Goal: Information Seeking & Learning: Learn about a topic

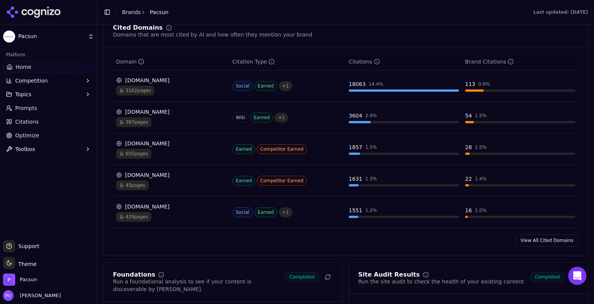
scroll to position [809, 0]
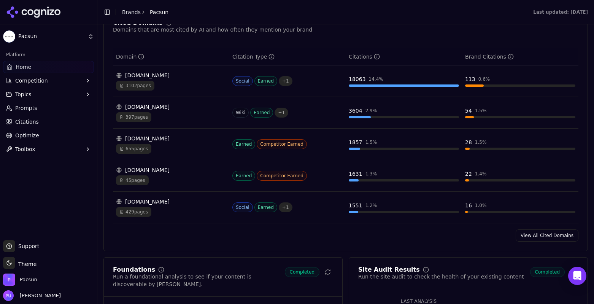
click at [551, 238] on link "View All Cited Domains" at bounding box center [546, 235] width 63 height 12
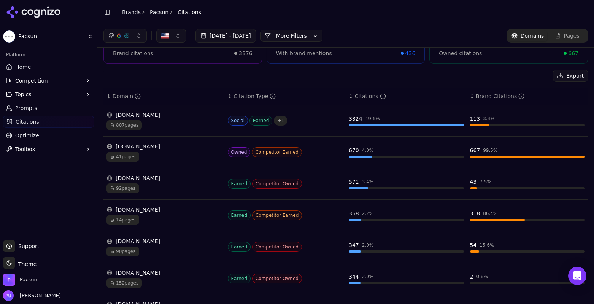
scroll to position [58, 0]
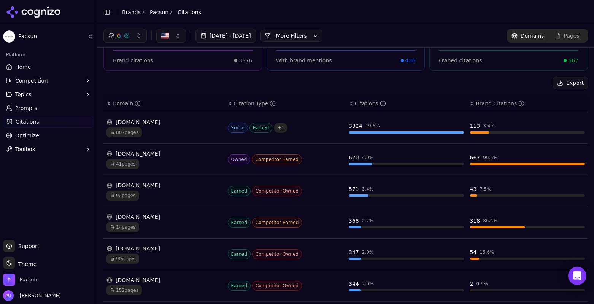
click at [263, 160] on span "Competitor Earned" at bounding box center [277, 159] width 50 height 10
drag, startPoint x: 277, startPoint y: 157, endPoint x: 277, endPoint y: 153, distance: 4.6
click at [277, 157] on span "Competitor Earned" at bounding box center [277, 159] width 50 height 10
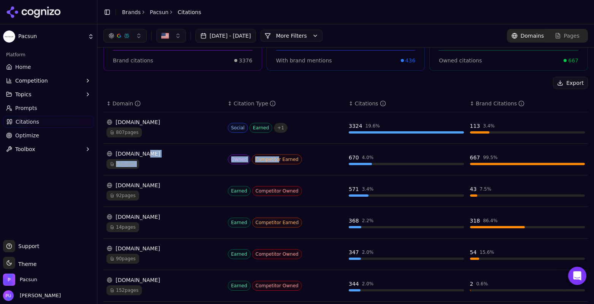
drag, startPoint x: 273, startPoint y: 158, endPoint x: 212, endPoint y: 157, distance: 60.4
click at [212, 157] on tr "[DOMAIN_NAME] 41 pages Owned Competitor Earned 670 4.0 % 667 99.5 %" at bounding box center [345, 160] width 484 height 32
click at [212, 157] on div "[DOMAIN_NAME]" at bounding box center [163, 154] width 115 height 8
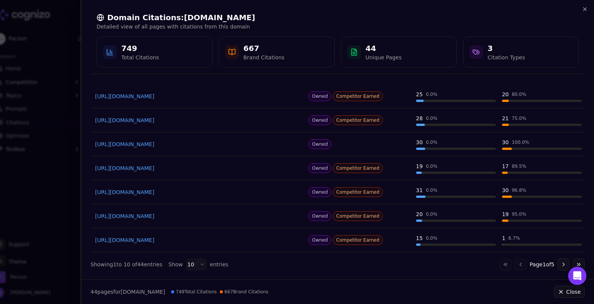
scroll to position [114, 0]
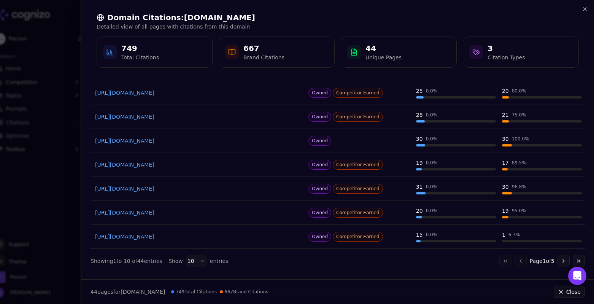
click at [557, 261] on button "Go to next page" at bounding box center [563, 261] width 12 height 12
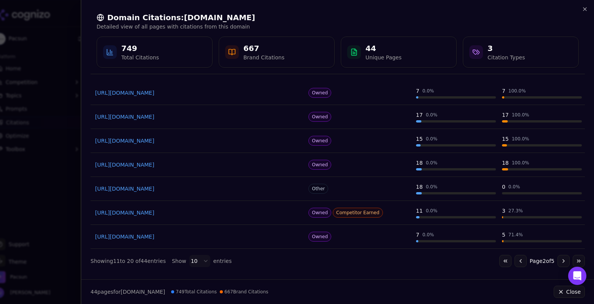
click at [559, 260] on button "Go to next page" at bounding box center [563, 261] width 12 height 12
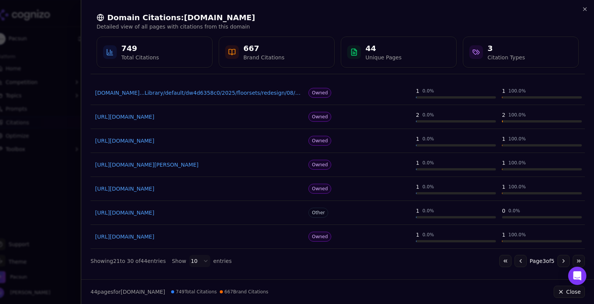
click at [559, 260] on button "Go to next page" at bounding box center [563, 261] width 12 height 12
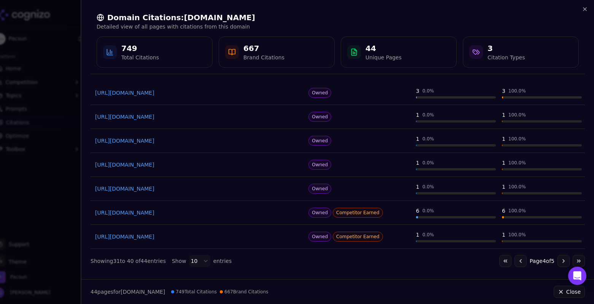
click at [559, 260] on button "Go to next page" at bounding box center [563, 261] width 12 height 12
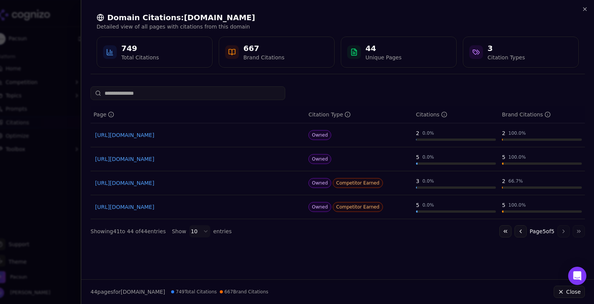
scroll to position [0, 0]
click at [584, 8] on icon "button" at bounding box center [584, 9] width 6 height 6
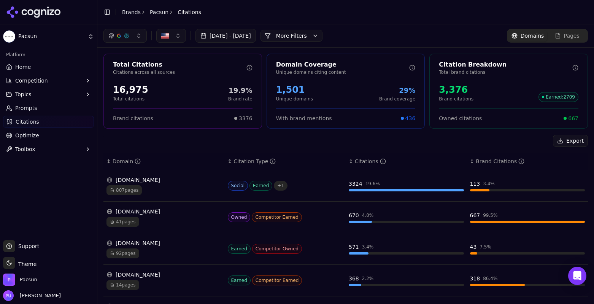
click at [37, 67] on link "Home" at bounding box center [48, 67] width 91 height 12
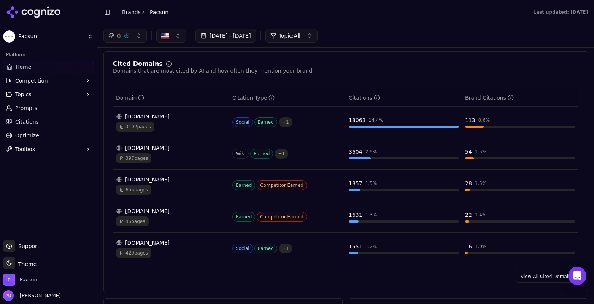
scroll to position [766, 0]
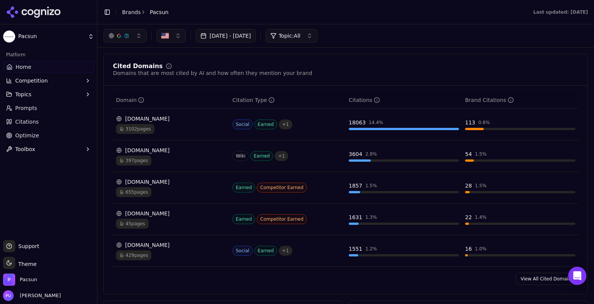
click at [543, 283] on link "View All Cited Domains" at bounding box center [546, 278] width 63 height 12
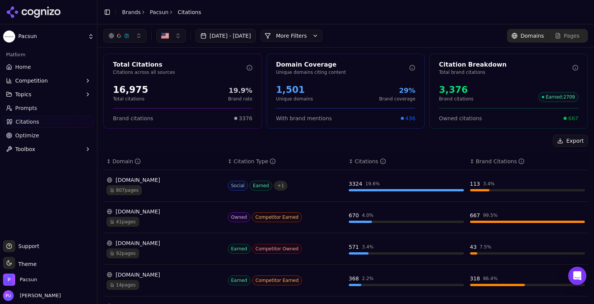
click at [46, 66] on link "Home" at bounding box center [48, 67] width 91 height 12
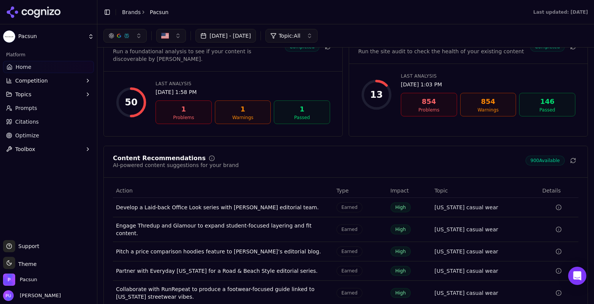
scroll to position [1020, 0]
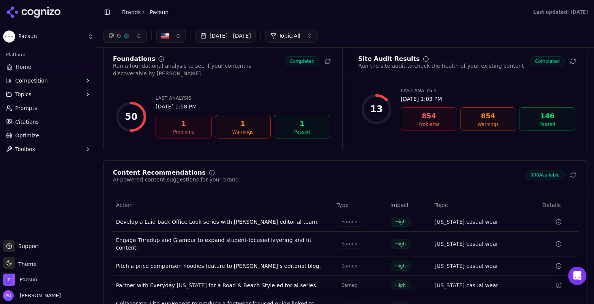
click at [204, 135] on div "Problems" at bounding box center [183, 132] width 49 height 6
drag, startPoint x: 186, startPoint y: 137, endPoint x: 200, endPoint y: 169, distance: 34.6
click at [186, 138] on div "1 Problems" at bounding box center [183, 127] width 56 height 24
click at [175, 127] on div "1" at bounding box center [183, 123] width 49 height 11
click at [237, 127] on div "1" at bounding box center [242, 123] width 49 height 11
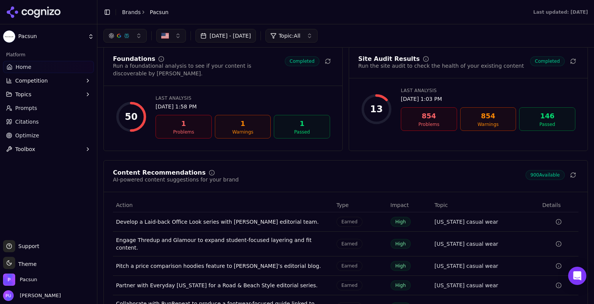
click at [292, 129] on div "1" at bounding box center [301, 123] width 49 height 11
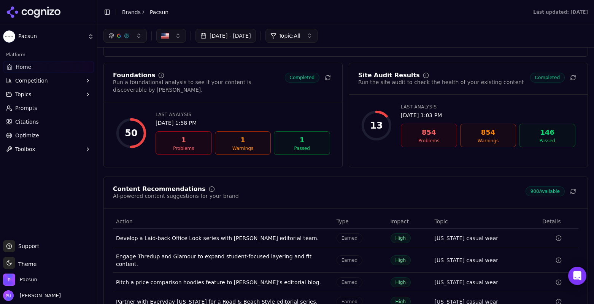
scroll to position [977, 0]
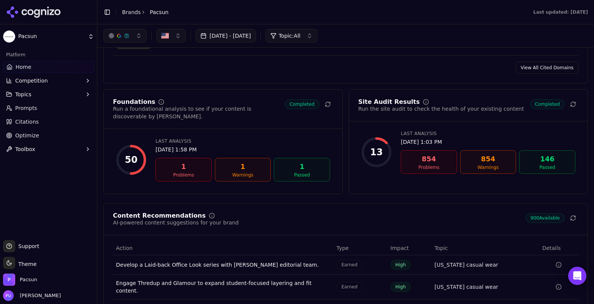
click at [544, 121] on div "Site Audit Results Run the site audit to check the health of your existing cont…" at bounding box center [468, 110] width 238 height 22
click at [544, 108] on span "Completed" at bounding box center [547, 104] width 35 height 10
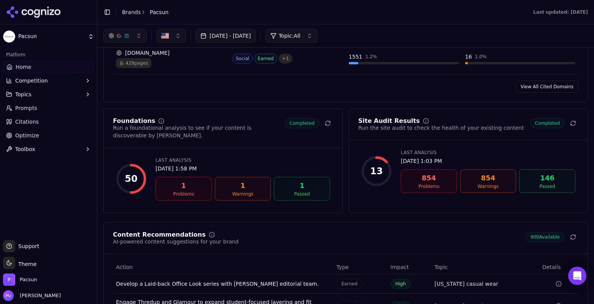
scroll to position [954, 0]
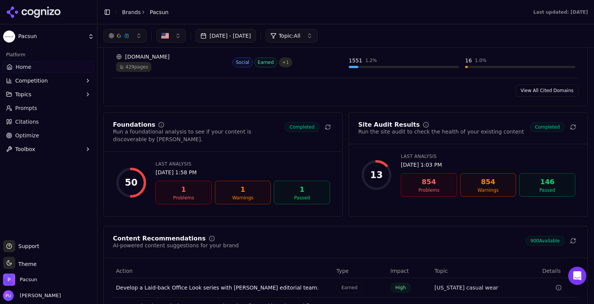
click at [418, 196] on div "854 Problems" at bounding box center [429, 185] width 56 height 24
drag, startPoint x: 420, startPoint y: 198, endPoint x: 434, endPoint y: 188, distance: 17.0
click at [421, 196] on div "854 Problems" at bounding box center [429, 185] width 56 height 24
drag, startPoint x: 434, startPoint y: 188, endPoint x: 554, endPoint y: 195, distance: 121.0
click at [457, 190] on div "854 Problems 854 Warnings 146 Passed" at bounding box center [488, 185] width 174 height 24
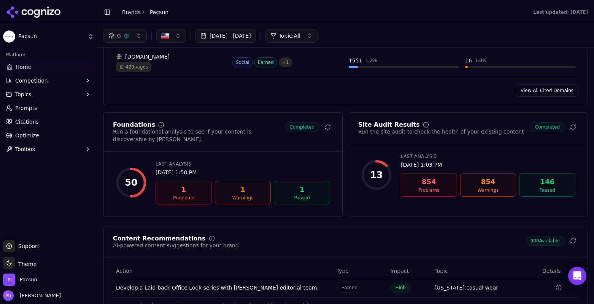
click at [554, 193] on div "Passed" at bounding box center [546, 190] width 49 height 6
drag, startPoint x: 556, startPoint y: 194, endPoint x: 501, endPoint y: 194, distance: 54.3
click at [550, 193] on div "Passed" at bounding box center [546, 190] width 49 height 6
drag, startPoint x: 456, startPoint y: 194, endPoint x: 376, endPoint y: 198, distance: 79.5
click at [443, 196] on div "854 Problems 854 Warnings 146 Passed" at bounding box center [488, 185] width 174 height 24
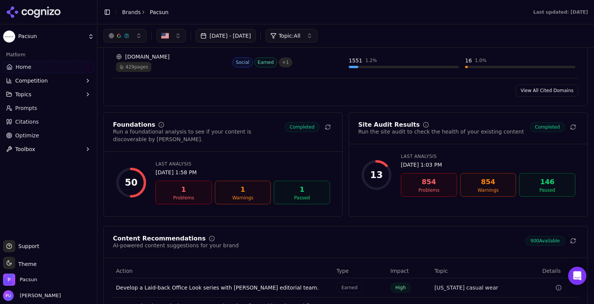
click at [274, 198] on div "1 Passed" at bounding box center [302, 193] width 56 height 24
drag, startPoint x: 246, startPoint y: 200, endPoint x: 187, endPoint y: 201, distance: 59.3
click at [237, 201] on div "Warnings" at bounding box center [242, 198] width 49 height 6
click at [182, 201] on div "Problems" at bounding box center [183, 198] width 49 height 6
click at [181, 201] on div "Problems" at bounding box center [183, 198] width 49 height 6
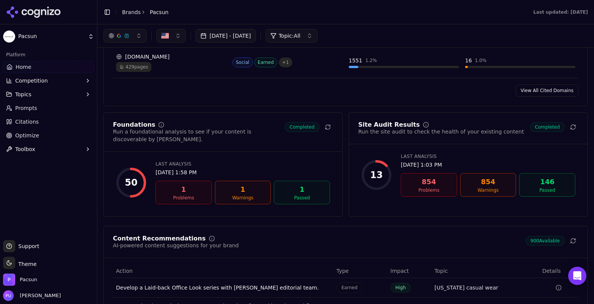
drag, startPoint x: 191, startPoint y: 200, endPoint x: 265, endPoint y: 200, distance: 74.1
click at [206, 201] on div "Problems" at bounding box center [183, 198] width 49 height 6
drag, startPoint x: 299, startPoint y: 199, endPoint x: 323, endPoint y: 197, distance: 24.0
click at [321, 198] on div "1 Passed" at bounding box center [302, 193] width 56 height 24
drag, startPoint x: 321, startPoint y: 198, endPoint x: 211, endPoint y: 193, distance: 110.7
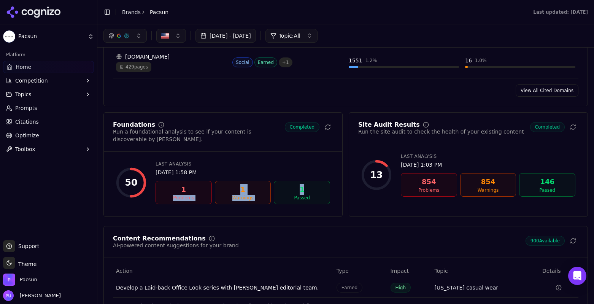
click at [211, 193] on div "1 Problems 1 Warnings 1 Passed" at bounding box center [242, 193] width 174 height 24
drag, startPoint x: 193, startPoint y: 164, endPoint x: 116, endPoint y: 133, distance: 82.6
click at [116, 133] on div "Foundations Run a foundational analysis to see if your content is discoverable …" at bounding box center [222, 164] width 239 height 105
drag, startPoint x: 140, startPoint y: 130, endPoint x: 149, endPoint y: 131, distance: 8.9
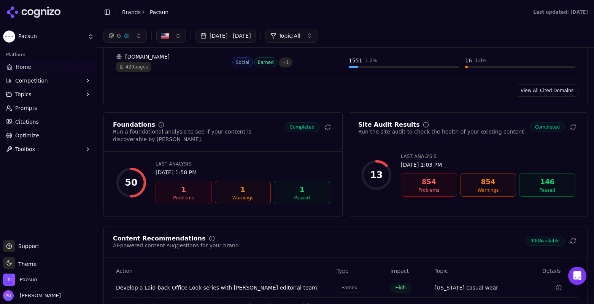
click at [141, 128] on div "Foundations" at bounding box center [134, 125] width 42 height 6
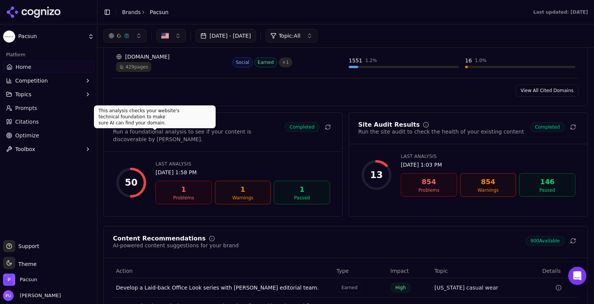
click at [192, 136] on div "Run a foundational analysis to see if your content is discoverable by [PERSON_N…" at bounding box center [199, 135] width 172 height 15
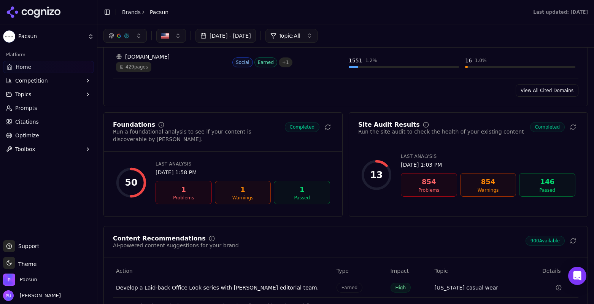
click at [196, 201] on div "Problems" at bounding box center [183, 198] width 49 height 6
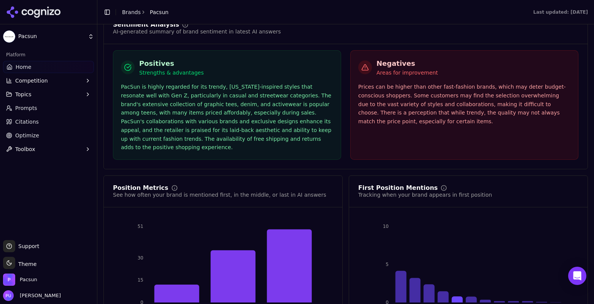
scroll to position [1429, 0]
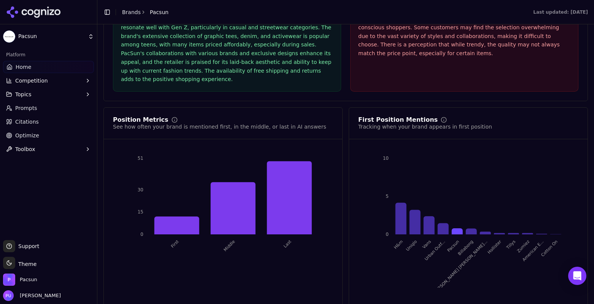
click at [342, 89] on div "Sentiment Analysis AI-generated summary of brand sentiment in latest AI answers…" at bounding box center [345, 22] width 484 height 157
click at [56, 81] on button "Competition" at bounding box center [48, 80] width 91 height 12
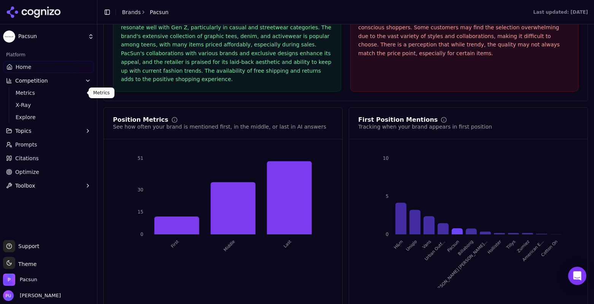
click at [57, 92] on span "Metrics" at bounding box center [49, 93] width 66 height 8
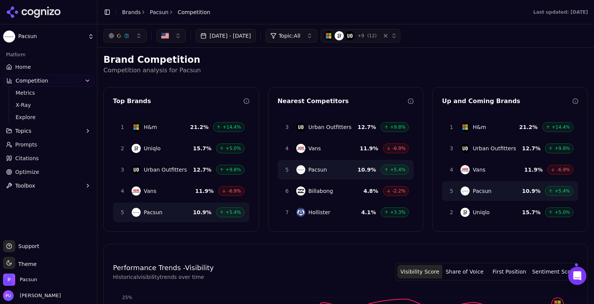
click at [237, 71] on p "Competition analysis for Pacsun" at bounding box center [345, 70] width 484 height 9
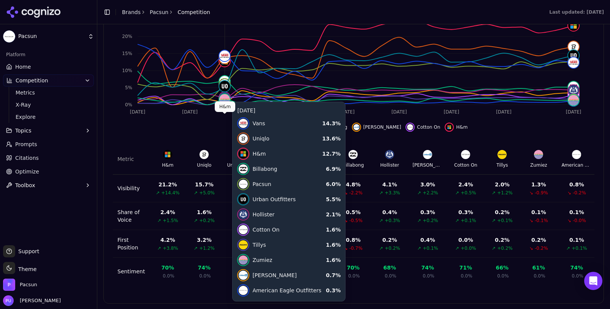
scroll to position [284, 0]
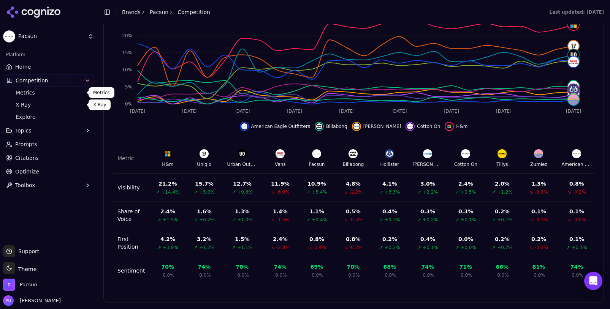
click at [57, 95] on span "Metrics" at bounding box center [49, 93] width 66 height 8
click at [52, 107] on span "X-Ray" at bounding box center [49, 105] width 66 height 8
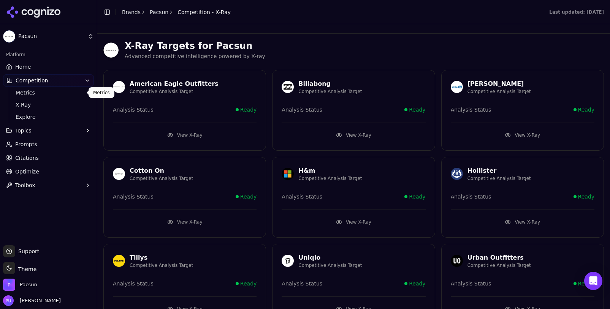
click at [52, 96] on span "Metrics" at bounding box center [49, 93] width 66 height 8
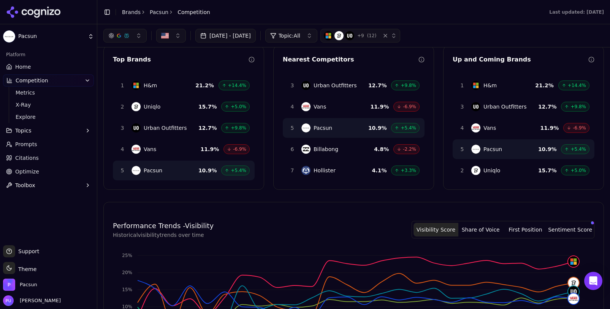
scroll to position [29, 0]
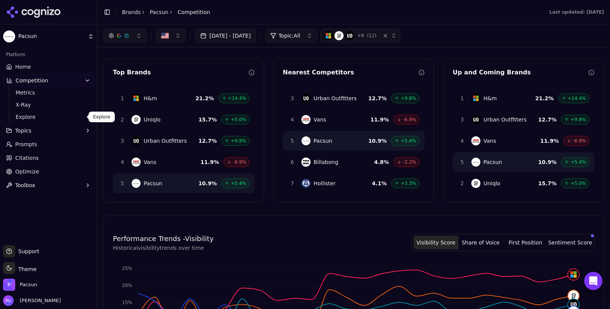
click at [58, 117] on span "Explore" at bounding box center [49, 117] width 66 height 8
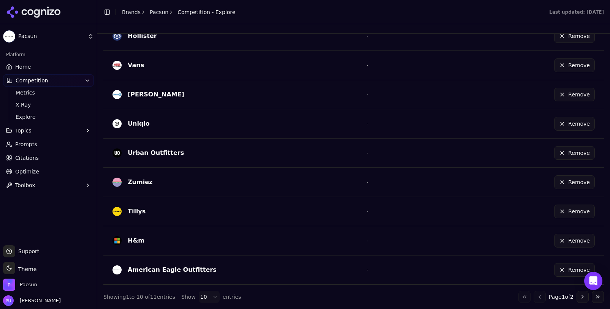
scroll to position [137, 0]
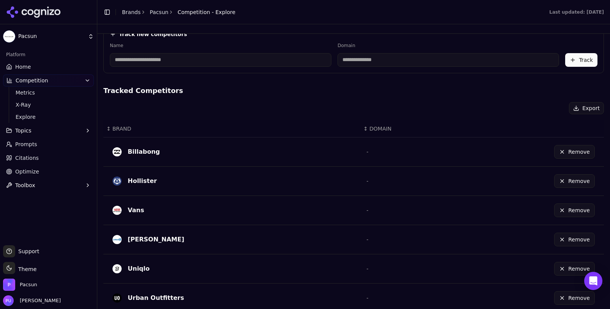
click at [40, 90] on span "Metrics" at bounding box center [49, 93] width 66 height 8
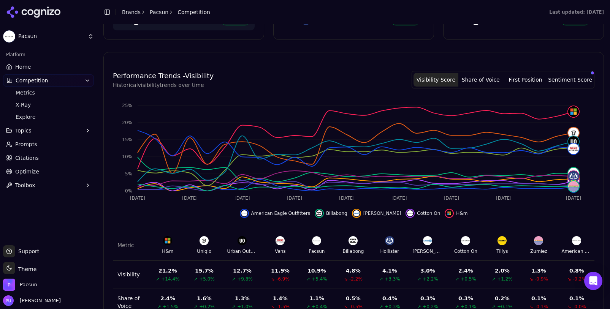
scroll to position [284, 0]
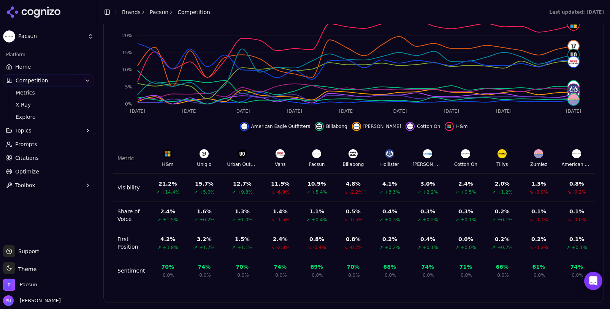
click at [35, 133] on button "Topics" at bounding box center [48, 131] width 91 height 12
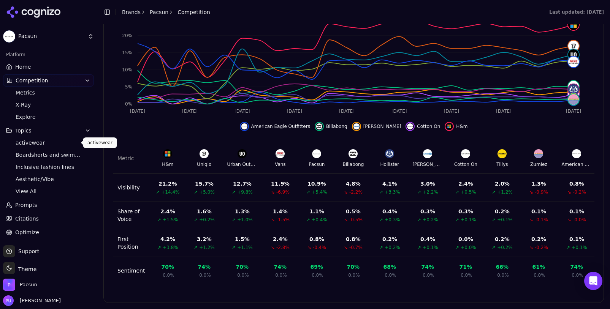
click at [43, 141] on span "activewear" at bounding box center [49, 143] width 66 height 8
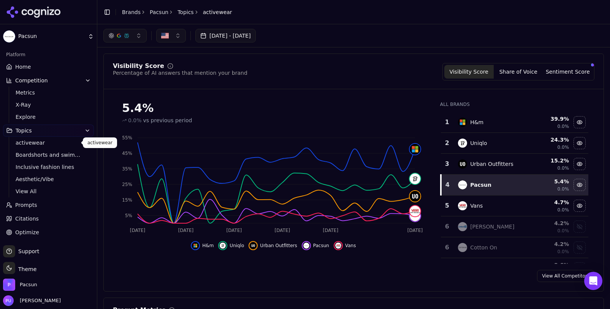
click at [44, 147] on link "activewear" at bounding box center [49, 143] width 72 height 11
click at [54, 158] on span "Boardshorts and swimwear" at bounding box center [49, 155] width 66 height 8
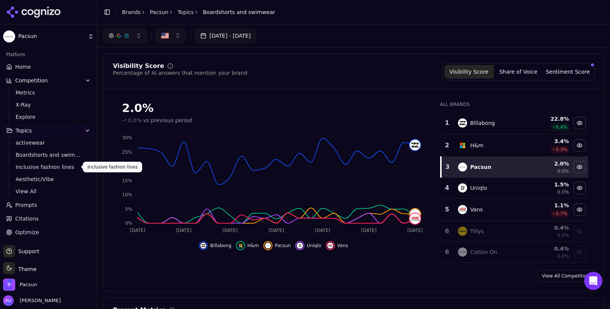
click at [57, 168] on span "Inclusive fashion lines" at bounding box center [49, 167] width 66 height 8
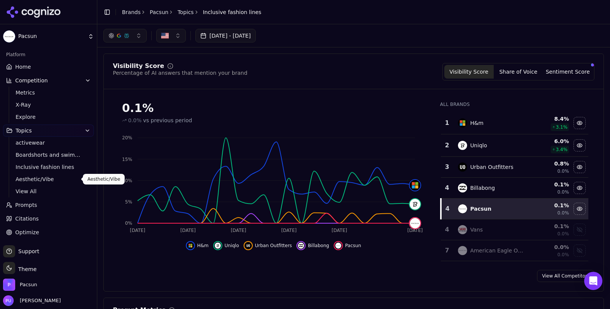
click at [49, 181] on span "Aesthetic/Vibe" at bounding box center [49, 180] width 66 height 8
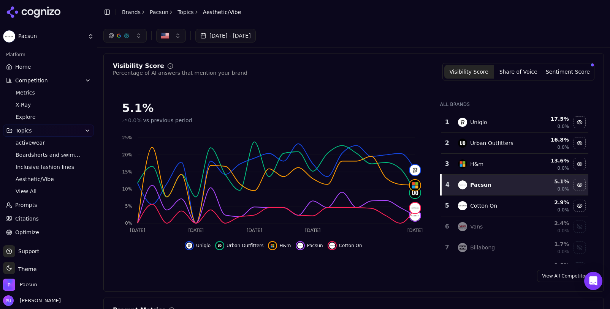
click at [53, 201] on link "Prompts" at bounding box center [48, 205] width 91 height 12
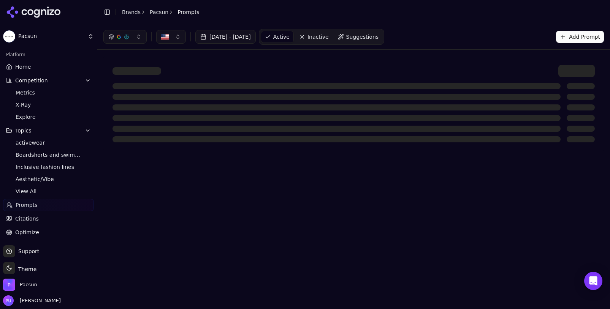
click at [52, 213] on link "Citations" at bounding box center [48, 219] width 91 height 12
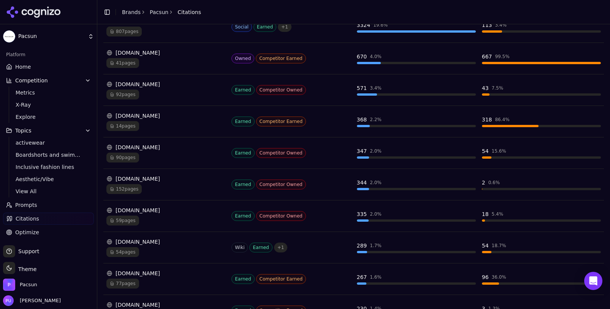
scroll to position [200, 0]
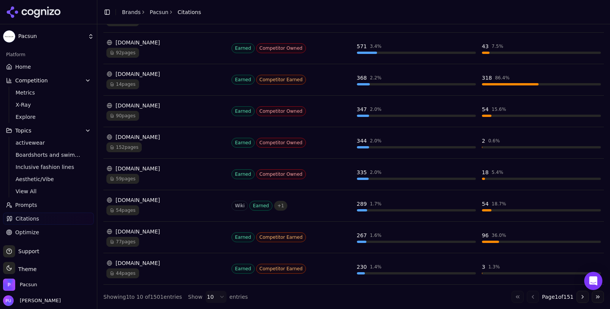
click at [66, 235] on link "Optimize" at bounding box center [48, 232] width 91 height 12
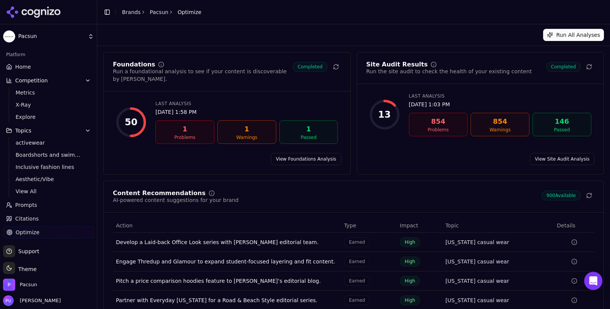
click at [53, 70] on link "Home" at bounding box center [48, 67] width 91 height 12
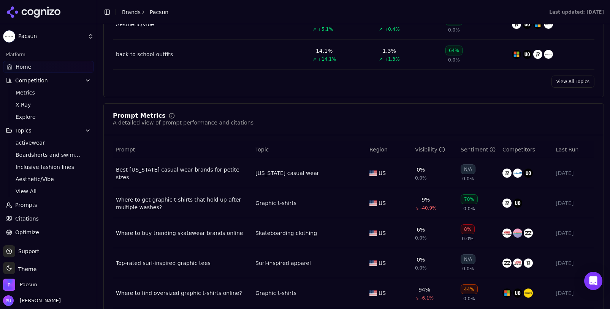
scroll to position [631, 0]
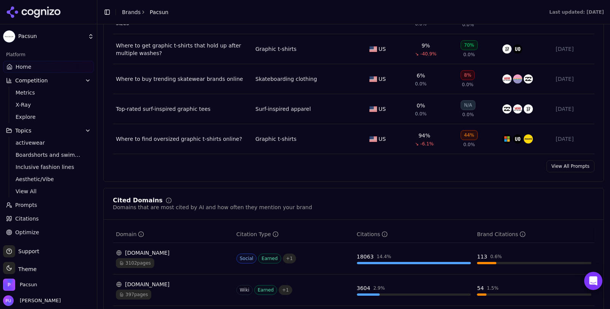
click at [85, 131] on icon "button" at bounding box center [88, 131] width 6 height 6
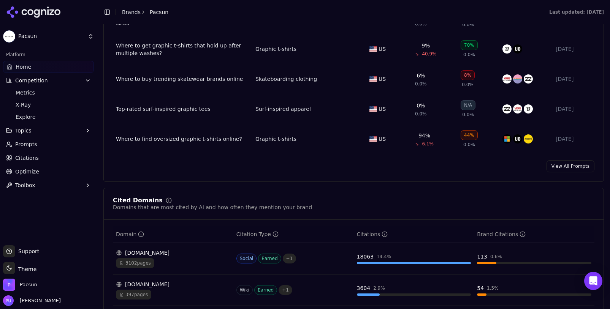
click at [74, 79] on button "Competition" at bounding box center [48, 80] width 91 height 12
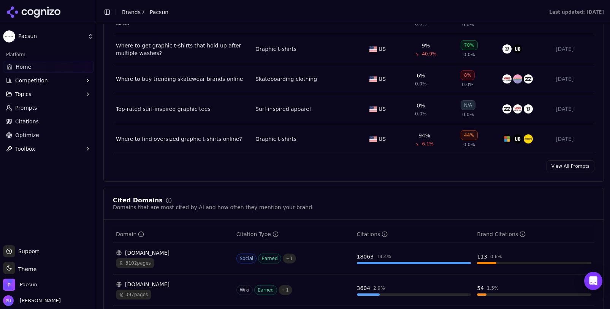
click at [45, 147] on button "Toolbox" at bounding box center [48, 149] width 91 height 12
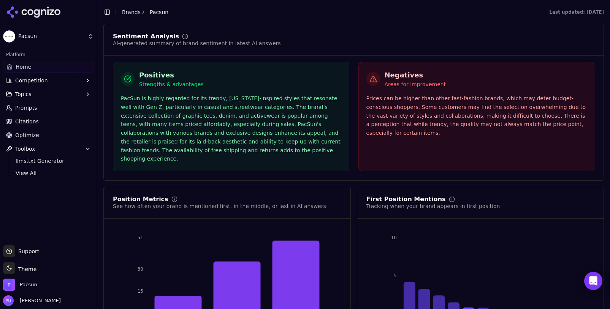
scroll to position [1416, 0]
